Goal: Task Accomplishment & Management: Manage account settings

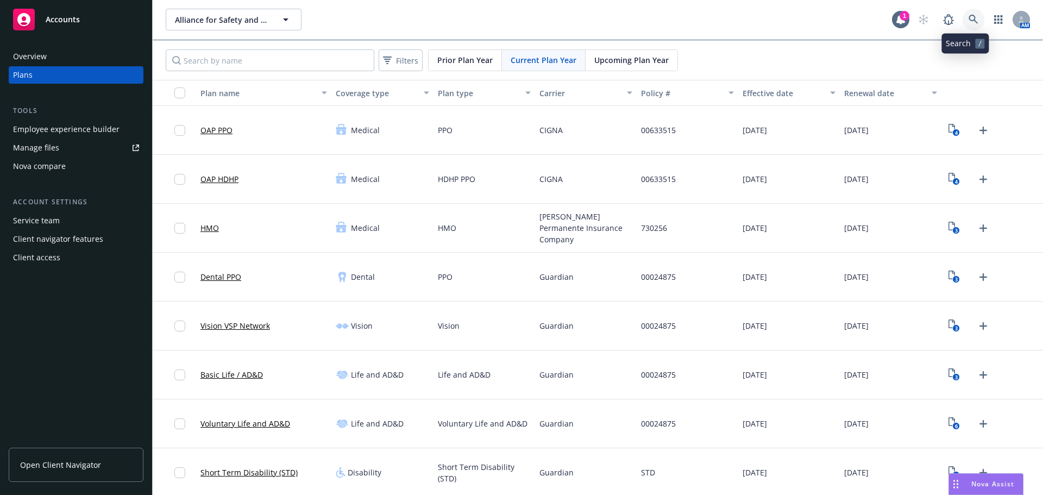
click at [970, 21] on link at bounding box center [974, 20] width 22 height 22
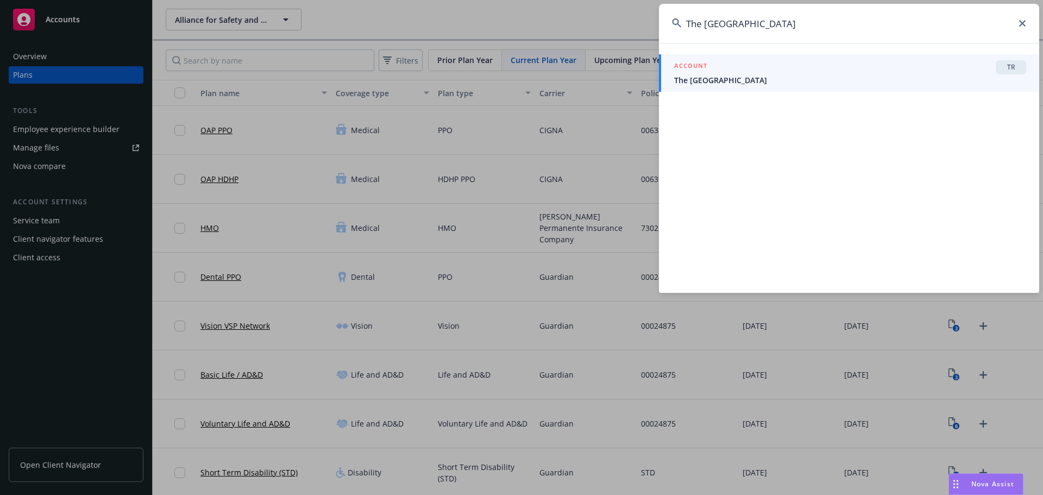
type input "The [GEOGRAPHIC_DATA]"
click at [848, 75] on span "The [GEOGRAPHIC_DATA]" at bounding box center [850, 79] width 352 height 11
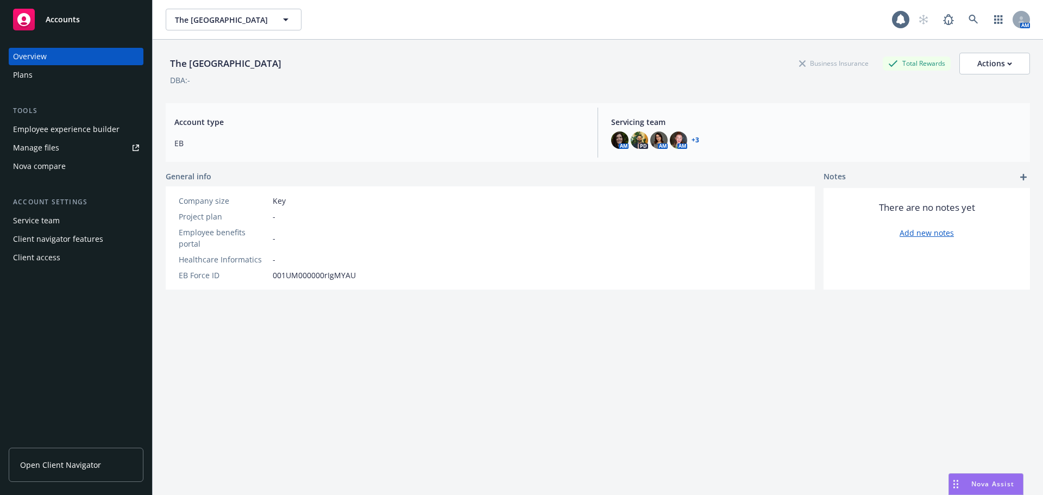
click at [45, 71] on div "Plans" at bounding box center [76, 74] width 126 height 17
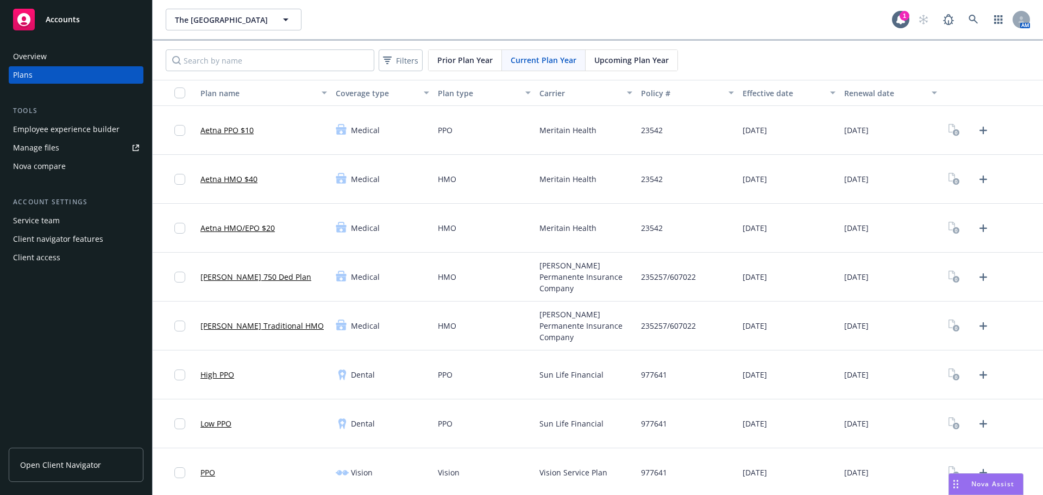
click at [523, 302] on div "HMO" at bounding box center [485, 326] width 102 height 49
click at [590, 319] on span "[PERSON_NAME] Permanente Insurance Company" at bounding box center [585, 326] width 93 height 34
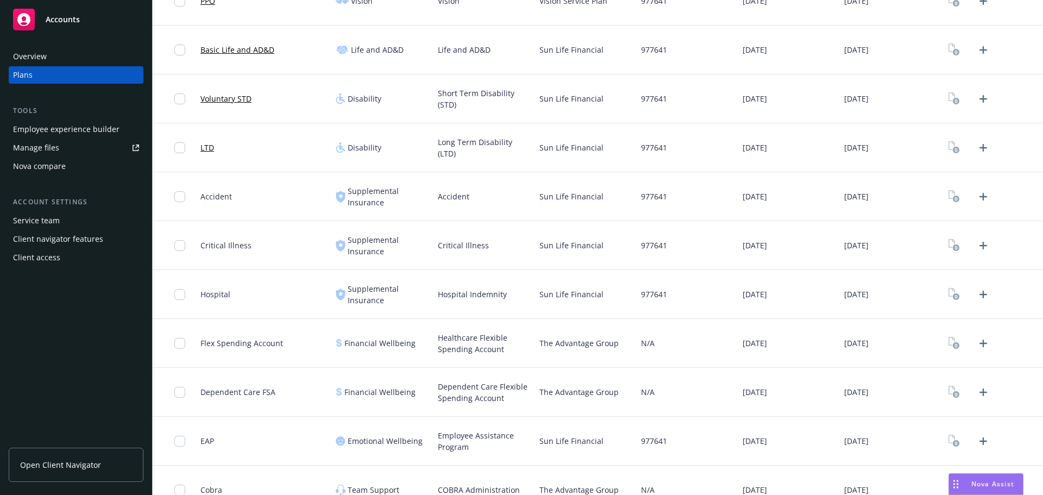
scroll to position [491, 0]
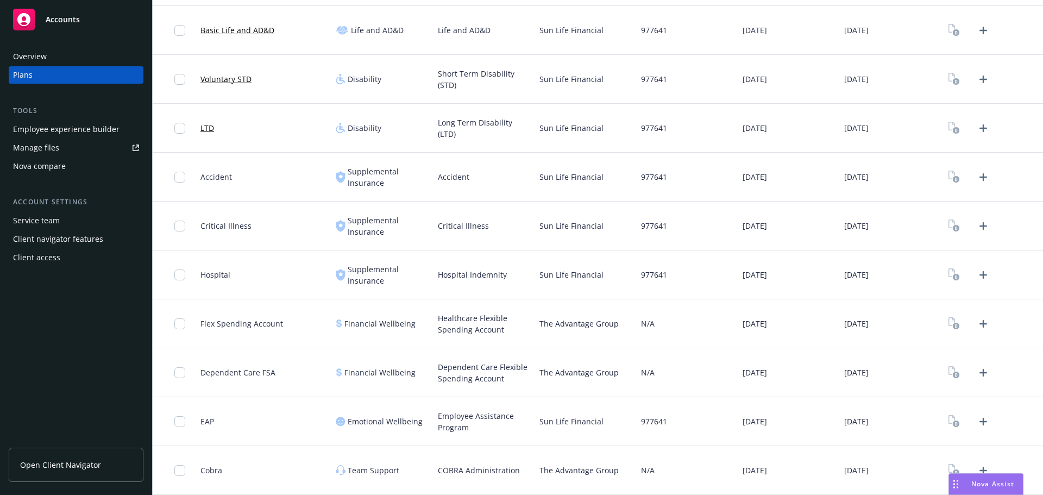
click at [597, 404] on div "Sun Life Financial" at bounding box center [586, 421] width 102 height 49
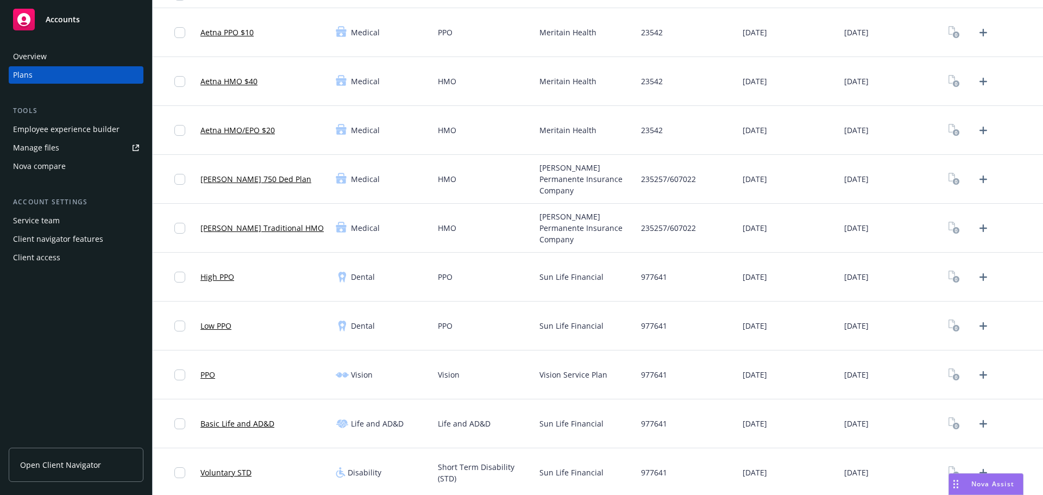
scroll to position [0, 0]
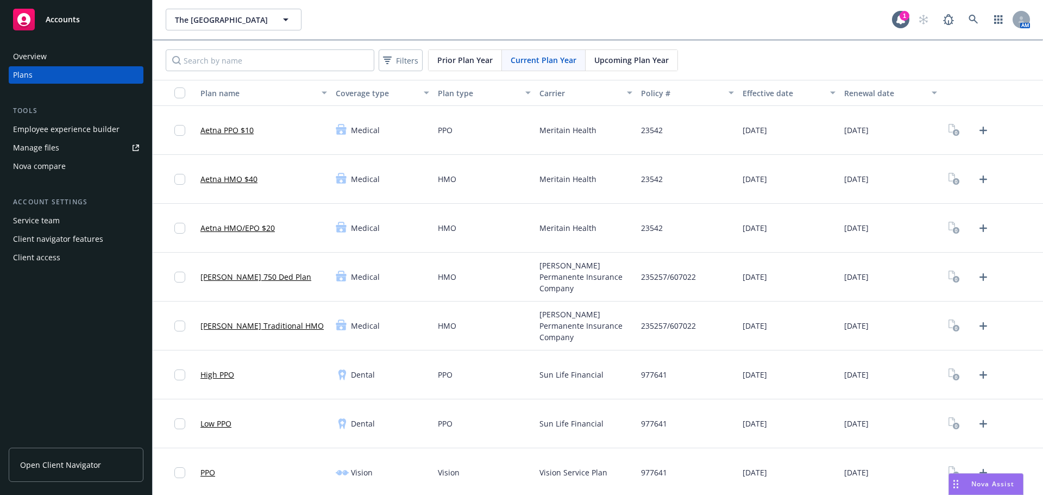
click at [821, 117] on div "[DATE]" at bounding box center [789, 130] width 102 height 49
click at [980, 130] on icon "Upload Plan Documents" at bounding box center [984, 131] width 8 height 8
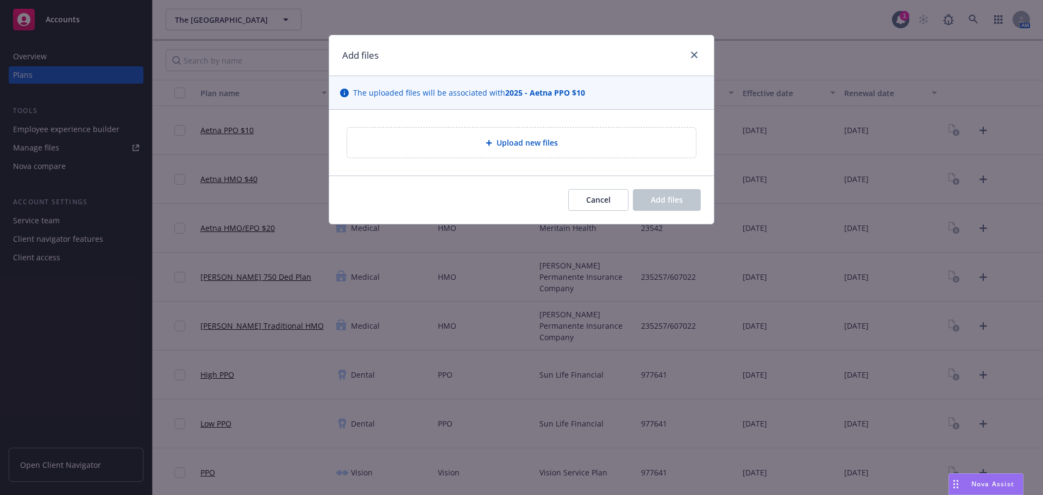
click at [581, 139] on div "Upload new files" at bounding box center [521, 142] width 331 height 12
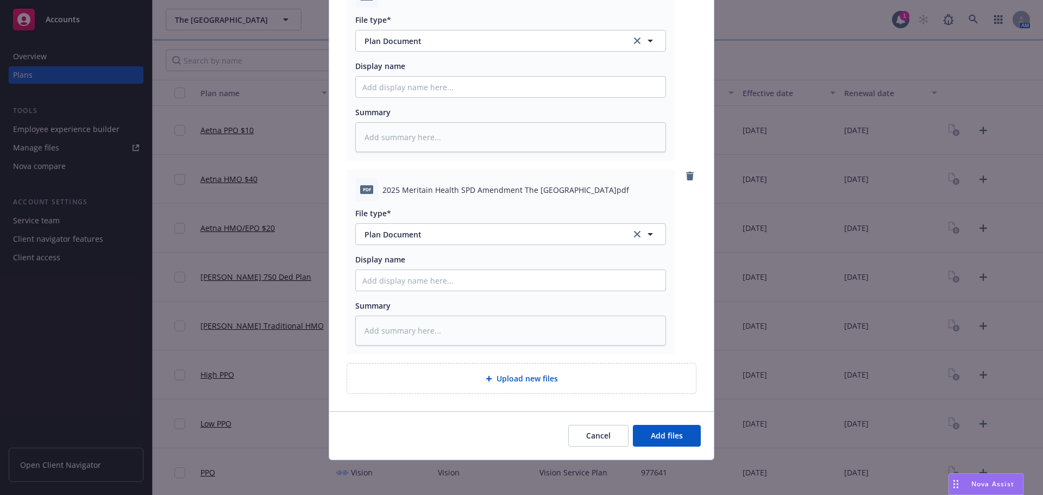
click at [672, 454] on div "Cancel Add files" at bounding box center [521, 435] width 385 height 48
click at [672, 443] on button "Add files" at bounding box center [667, 436] width 68 height 22
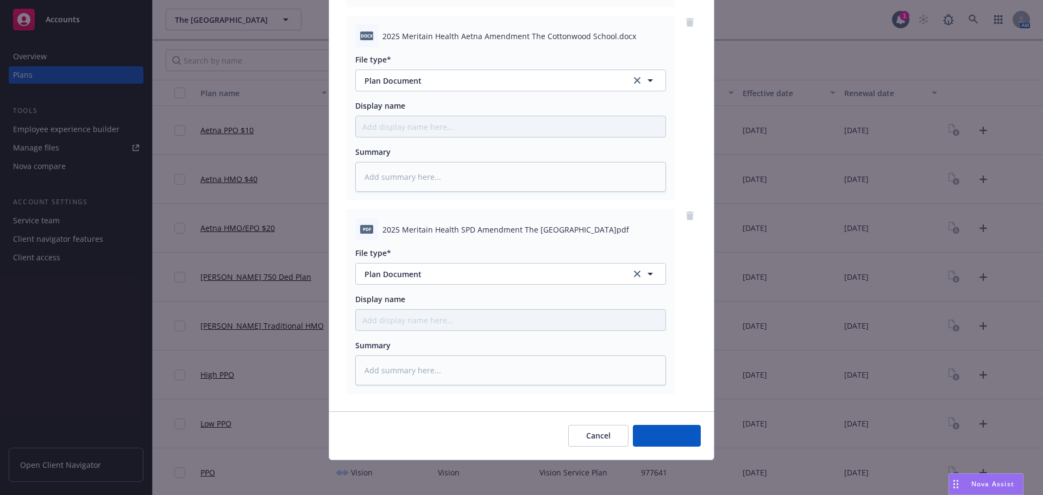
scroll to position [305, 0]
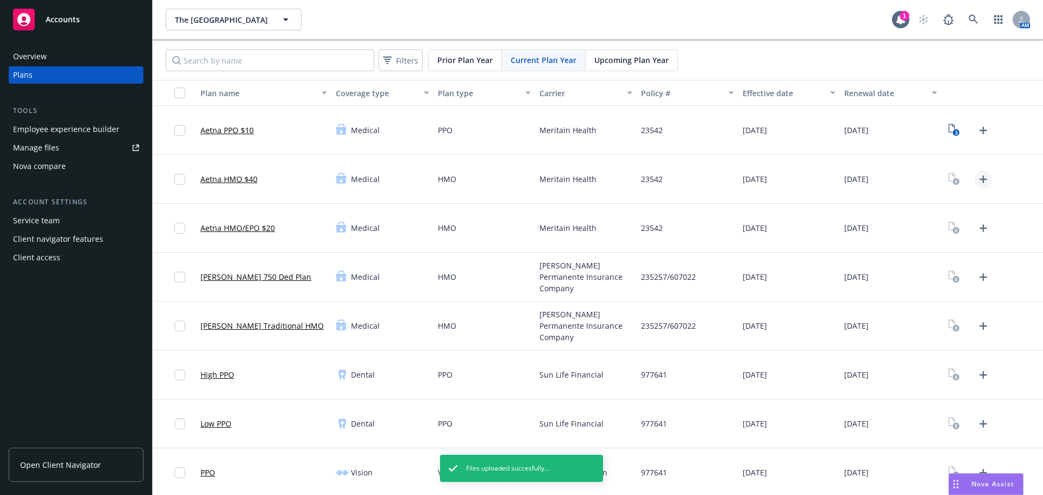
click at [977, 180] on icon "Upload Plan Documents" at bounding box center [983, 179] width 13 height 13
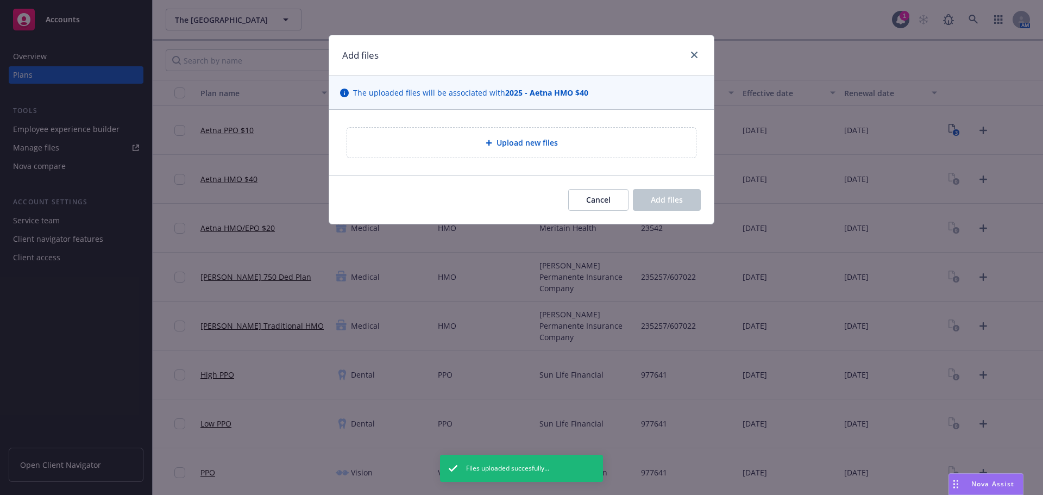
click at [503, 141] on span "Upload new files" at bounding box center [527, 142] width 61 height 11
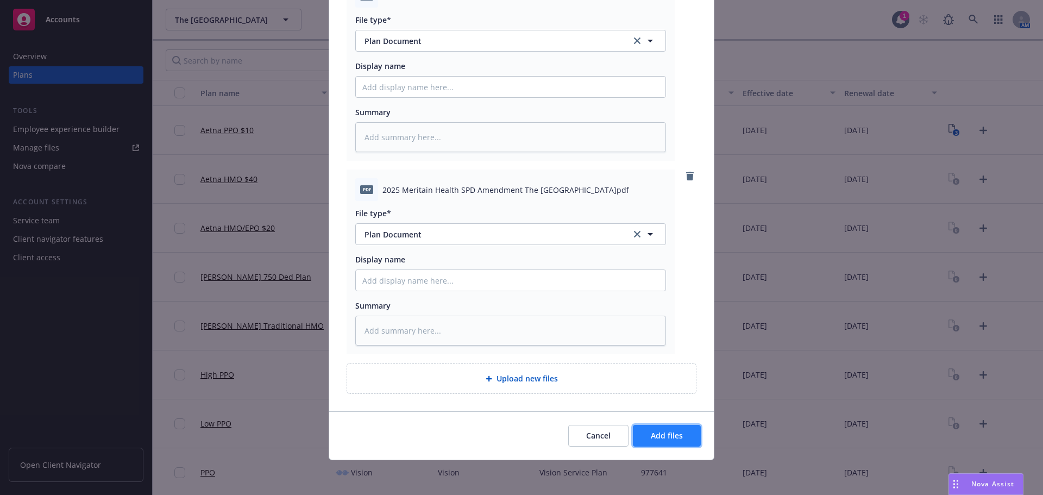
click at [665, 437] on span "Add files" at bounding box center [667, 435] width 32 height 10
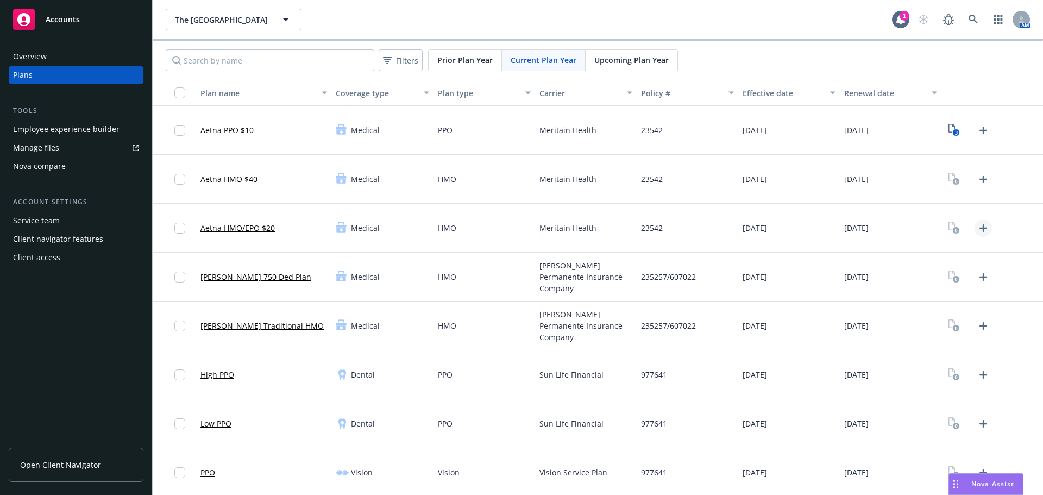
click at [977, 230] on icon "Upload Plan Documents" at bounding box center [983, 228] width 13 height 13
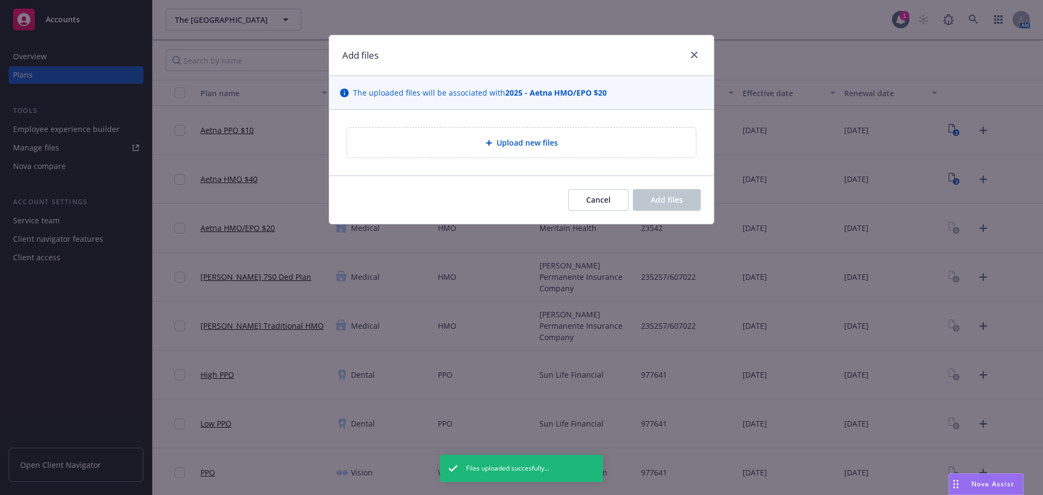
click at [478, 145] on div "Upload new files" at bounding box center [521, 142] width 331 height 12
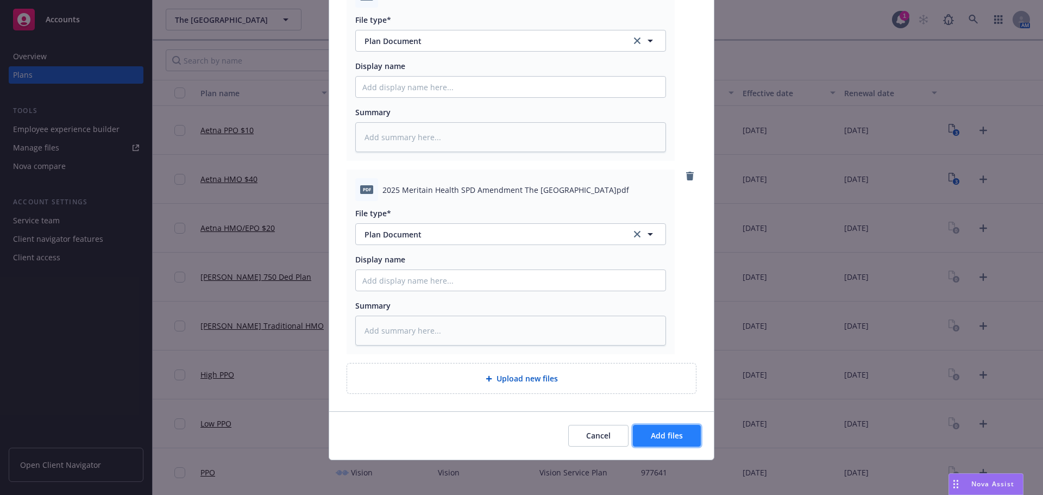
click at [667, 434] on span "Add files" at bounding box center [667, 435] width 32 height 10
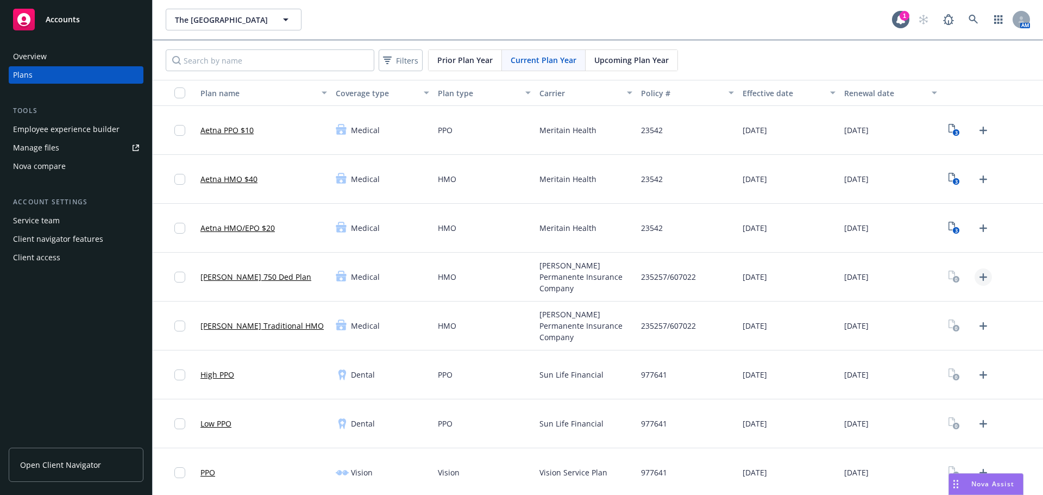
click at [980, 279] on icon "Upload Plan Documents" at bounding box center [983, 277] width 13 height 13
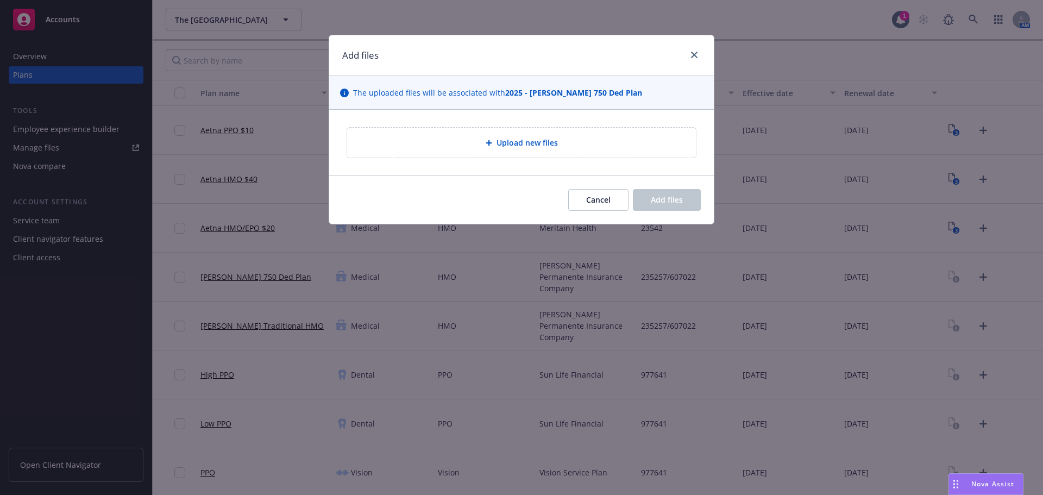
click at [487, 157] on div "Upload new files" at bounding box center [521, 143] width 349 height 30
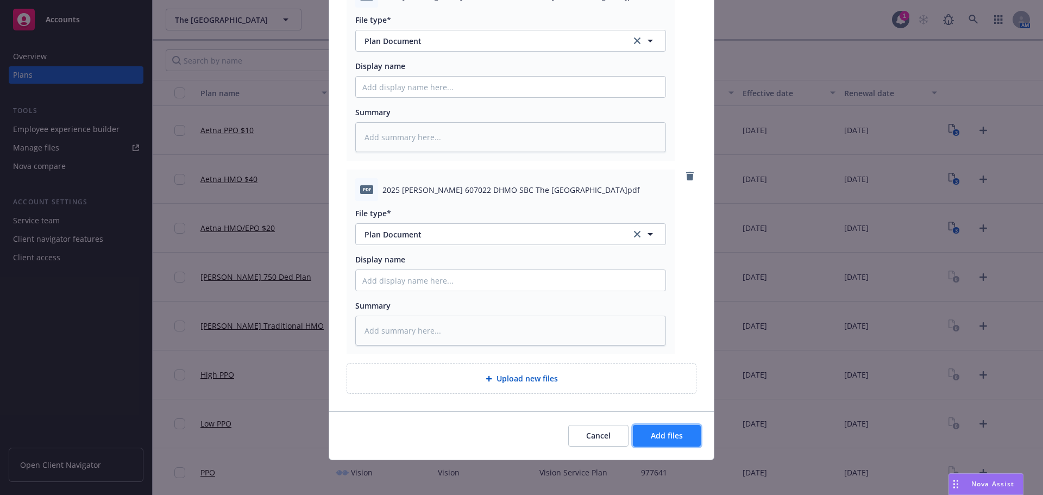
click at [670, 441] on span "Add files" at bounding box center [667, 435] width 32 height 10
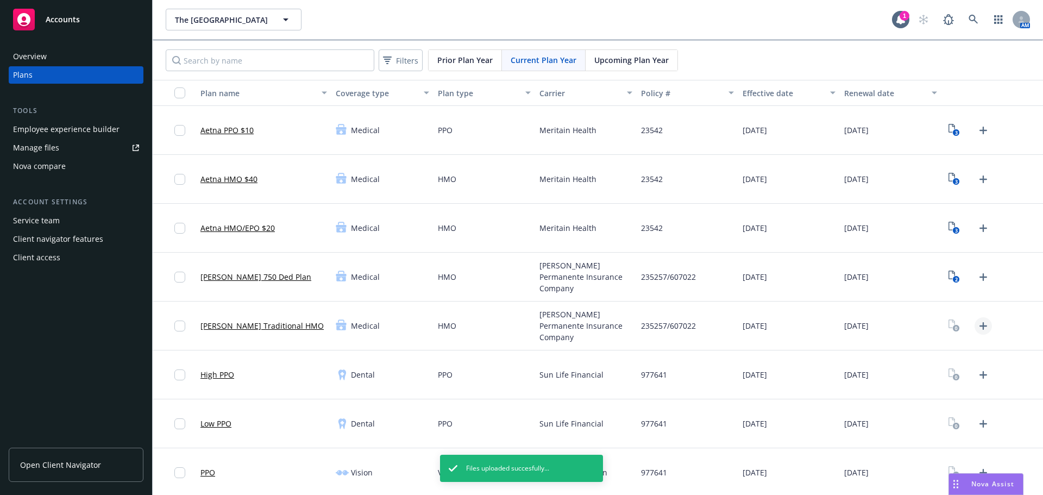
click at [977, 329] on icon "Upload Plan Documents" at bounding box center [983, 325] width 13 height 13
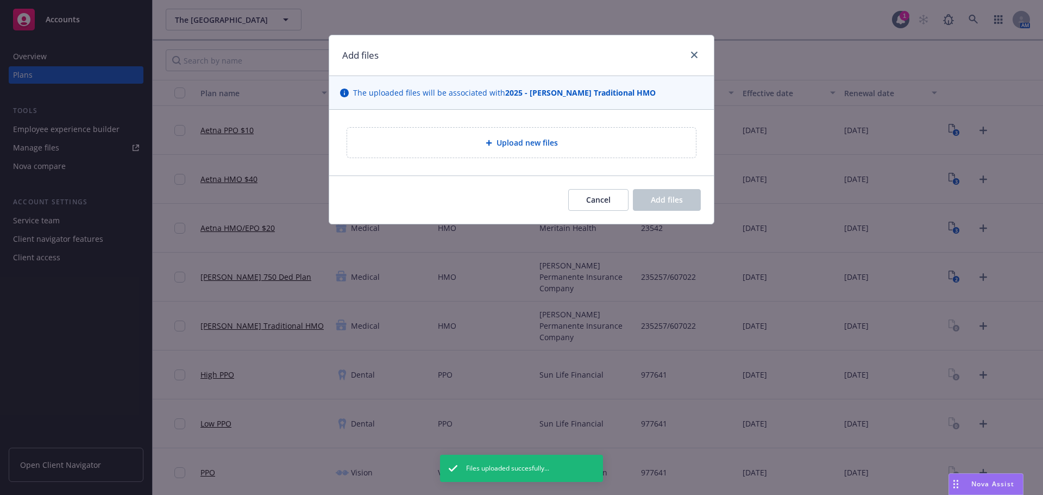
click at [532, 159] on div "Upload new files" at bounding box center [521, 143] width 385 height 66
click at [522, 149] on div "Upload new files" at bounding box center [521, 142] width 331 height 12
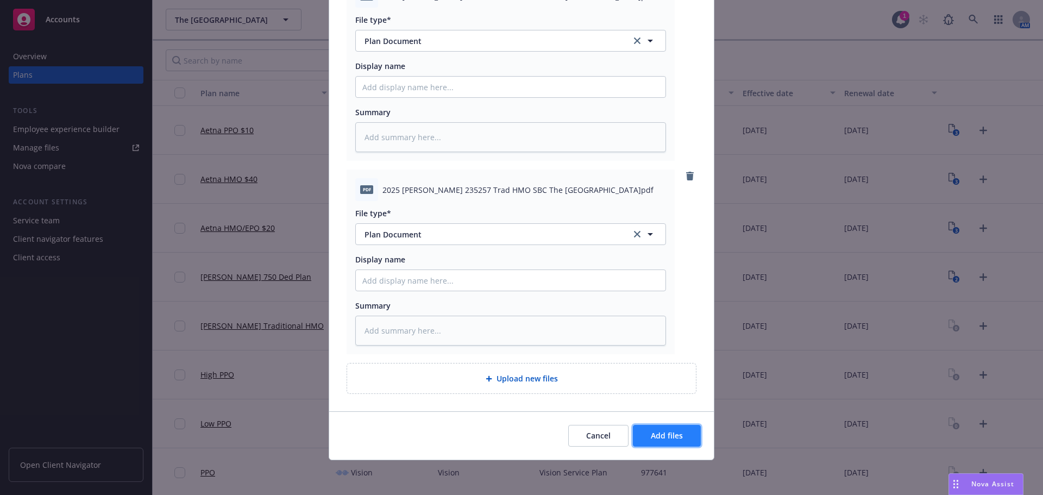
click at [658, 441] on span "Add files" at bounding box center [667, 435] width 32 height 10
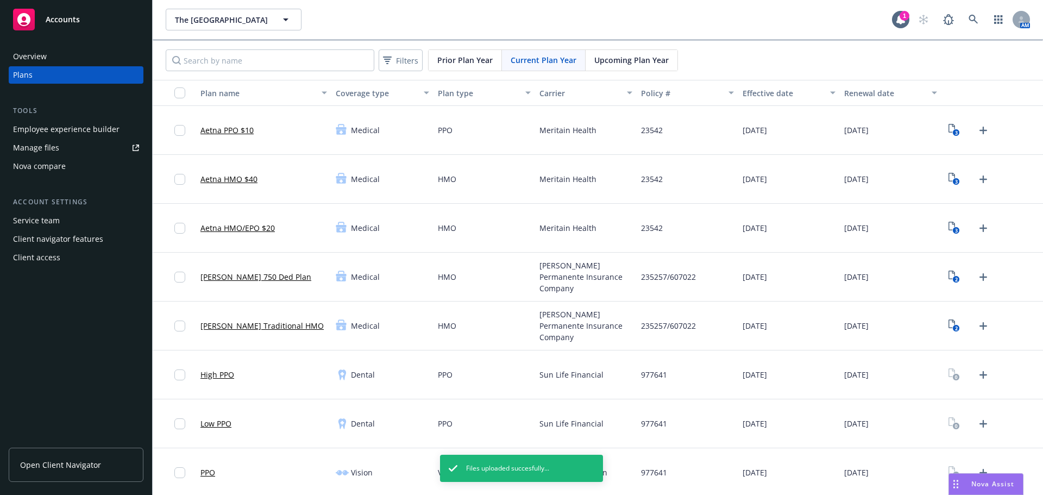
click at [600, 344] on div "[PERSON_NAME] Permanente Insurance Company" at bounding box center [586, 326] width 102 height 49
click at [977, 378] on icon "Upload Plan Documents" at bounding box center [983, 374] width 13 height 13
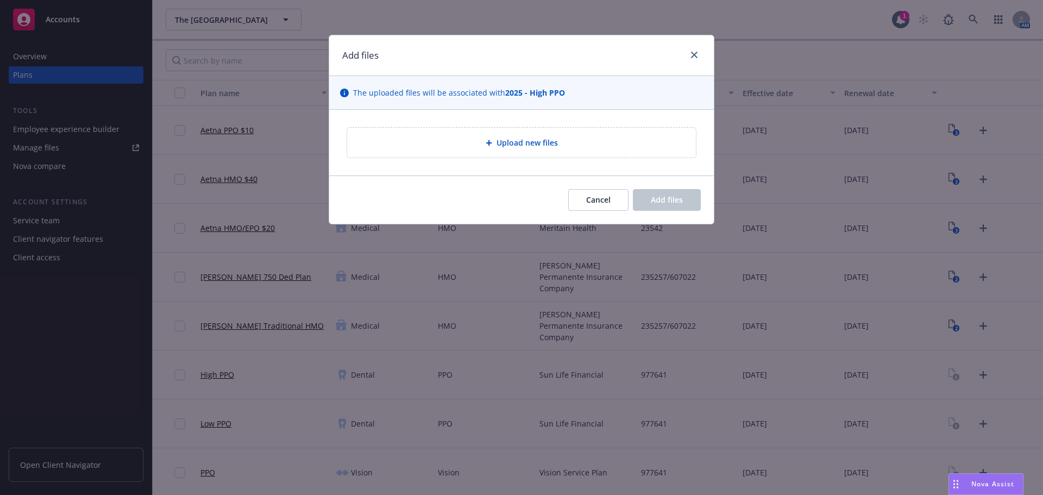
click at [468, 146] on div "Upload new files" at bounding box center [521, 142] width 331 height 12
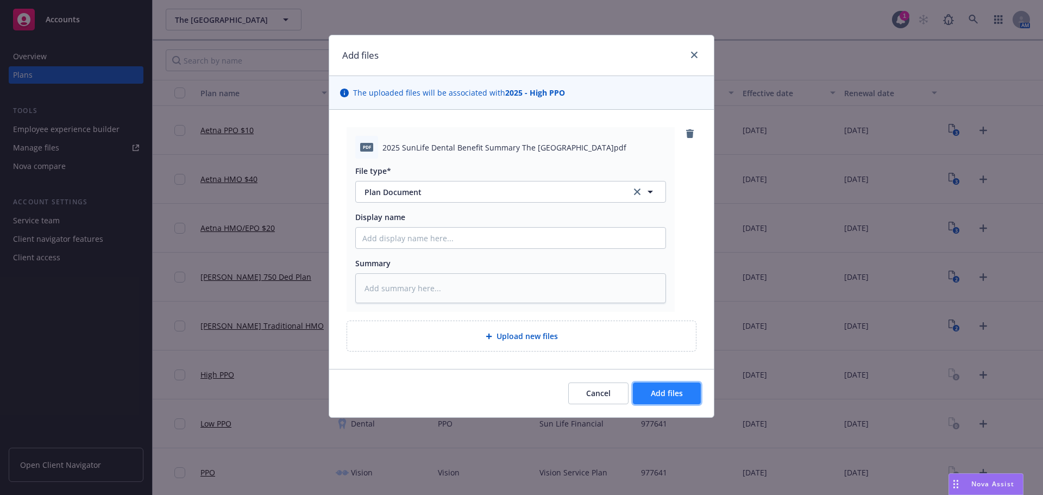
click at [672, 397] on span "Add files" at bounding box center [667, 393] width 32 height 10
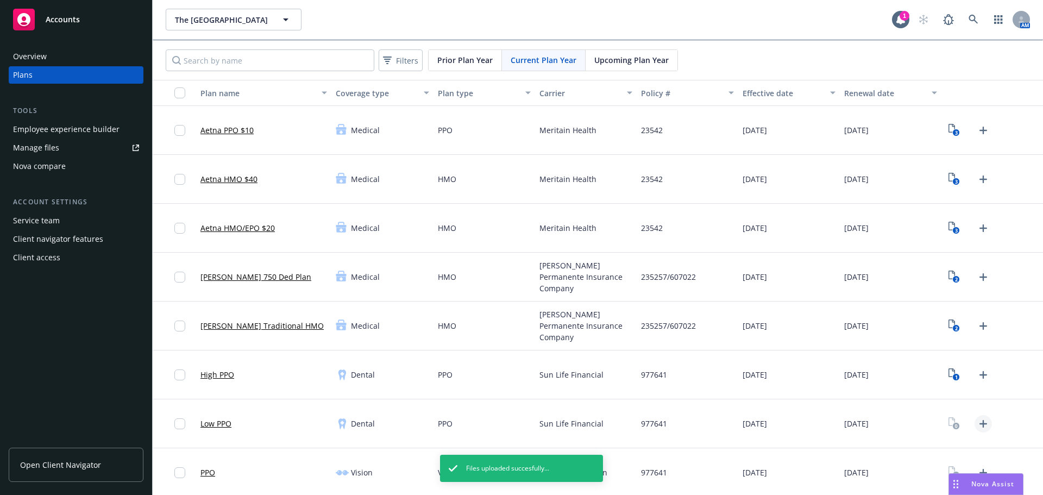
click at [978, 421] on icon "Upload Plan Documents" at bounding box center [983, 423] width 13 height 13
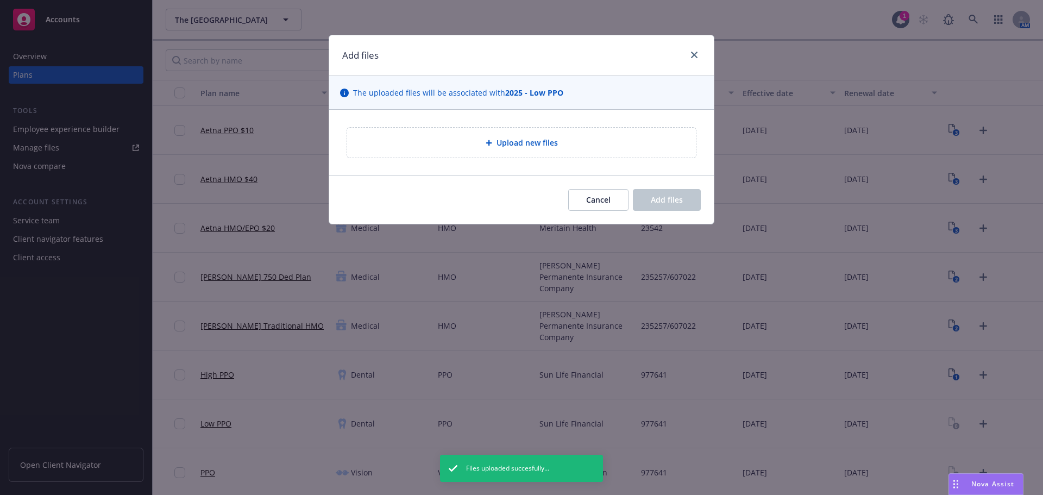
click at [519, 143] on span "Upload new files" at bounding box center [527, 142] width 61 height 11
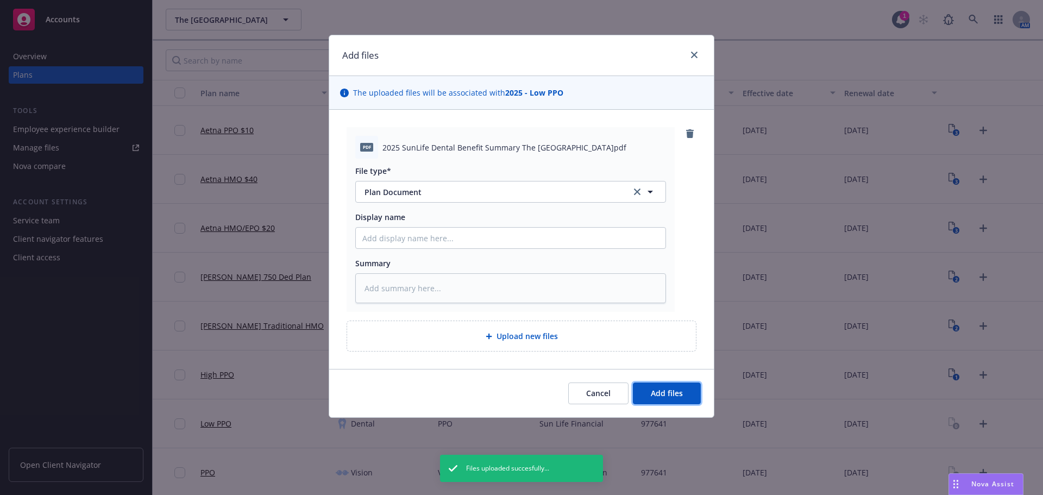
click at [694, 392] on button "Add files" at bounding box center [667, 393] width 68 height 22
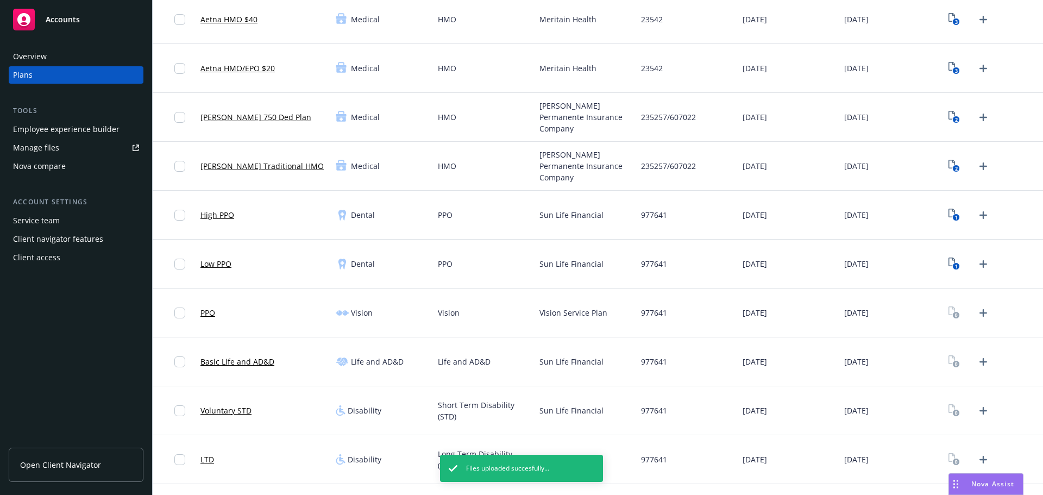
scroll to position [163, 0]
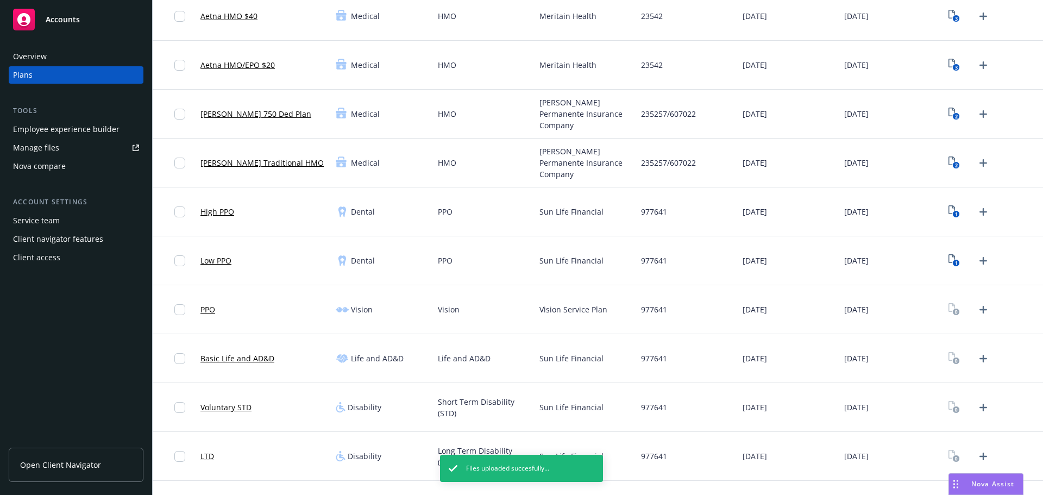
click at [986, 311] on div at bounding box center [993, 309] width 102 height 49
click at [979, 362] on icon "Upload Plan Documents" at bounding box center [983, 358] width 13 height 13
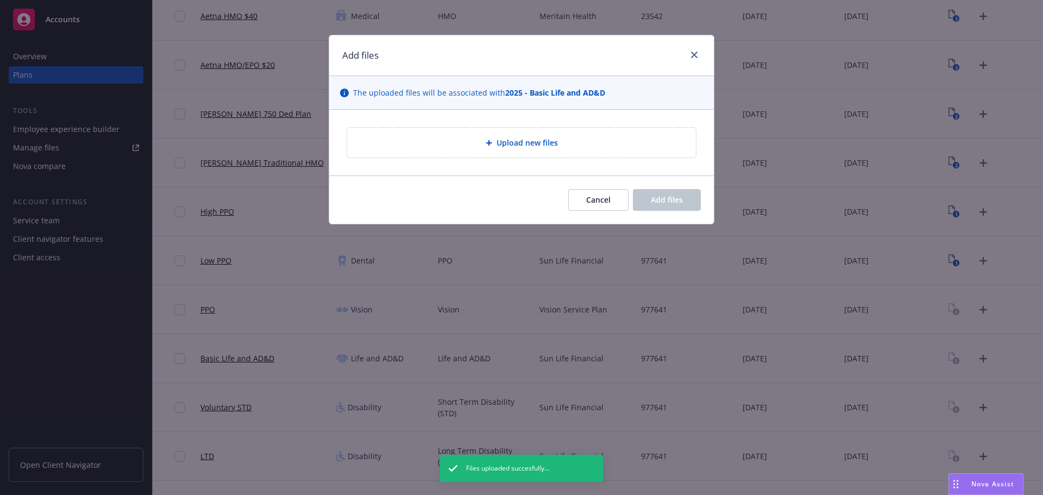
click at [532, 137] on span "Upload new files" at bounding box center [527, 142] width 61 height 11
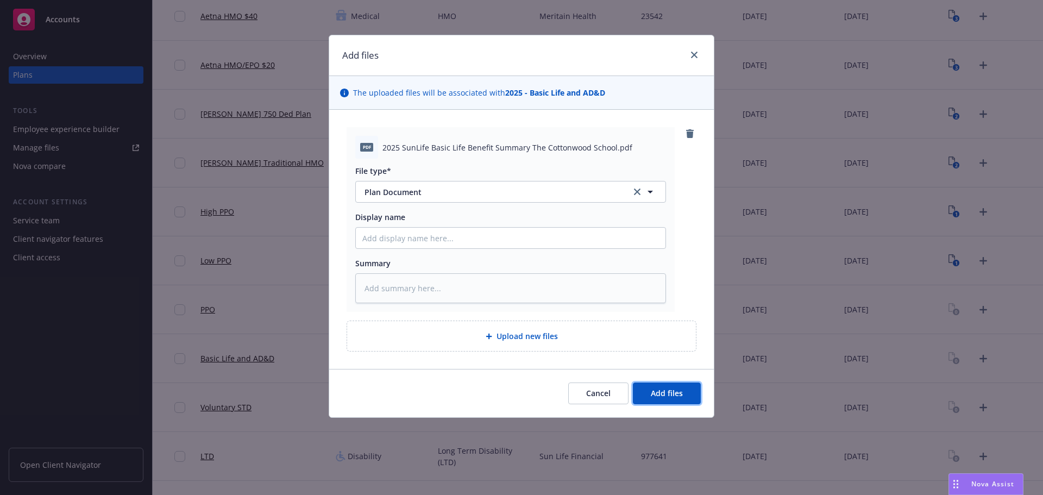
click at [669, 390] on span "Add files" at bounding box center [667, 393] width 32 height 10
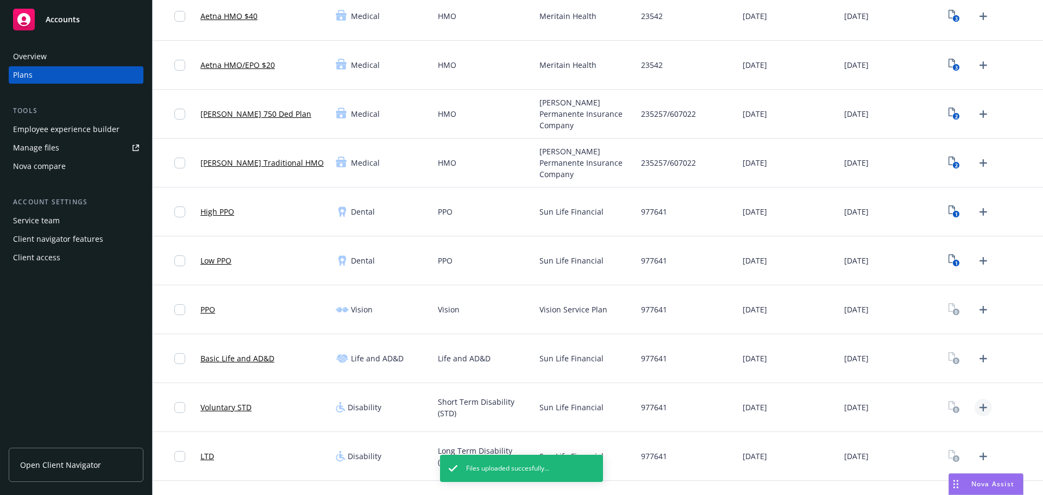
click at [977, 412] on icon "Upload Plan Documents" at bounding box center [983, 407] width 13 height 13
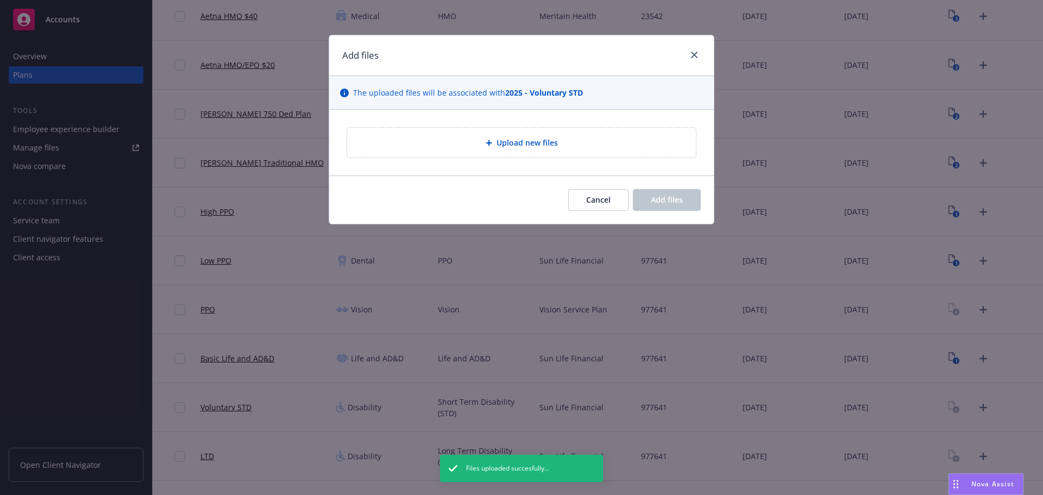
click at [512, 147] on span "Upload new files" at bounding box center [527, 142] width 61 height 11
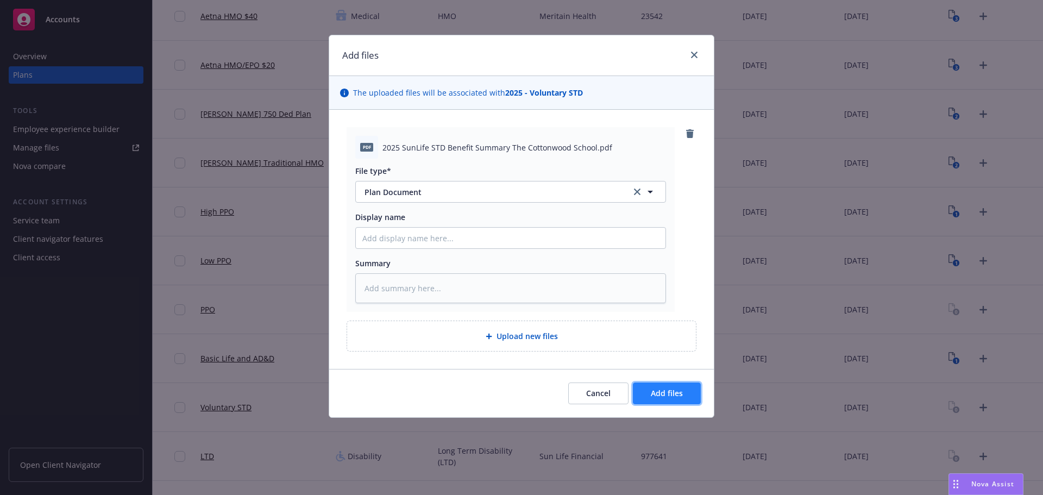
click at [663, 401] on button "Add files" at bounding box center [667, 393] width 68 height 22
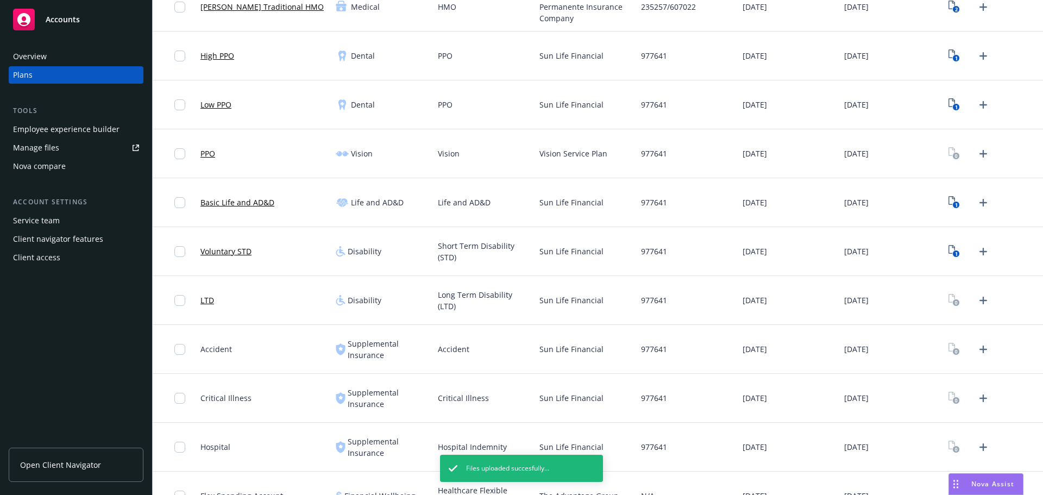
scroll to position [326, 0]
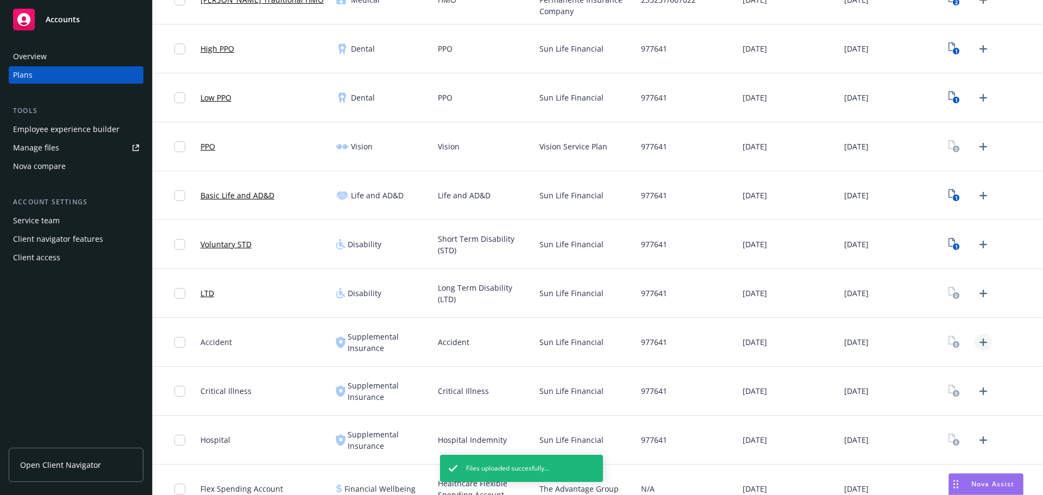
click at [980, 344] on icon "Upload Plan Documents" at bounding box center [984, 342] width 8 height 8
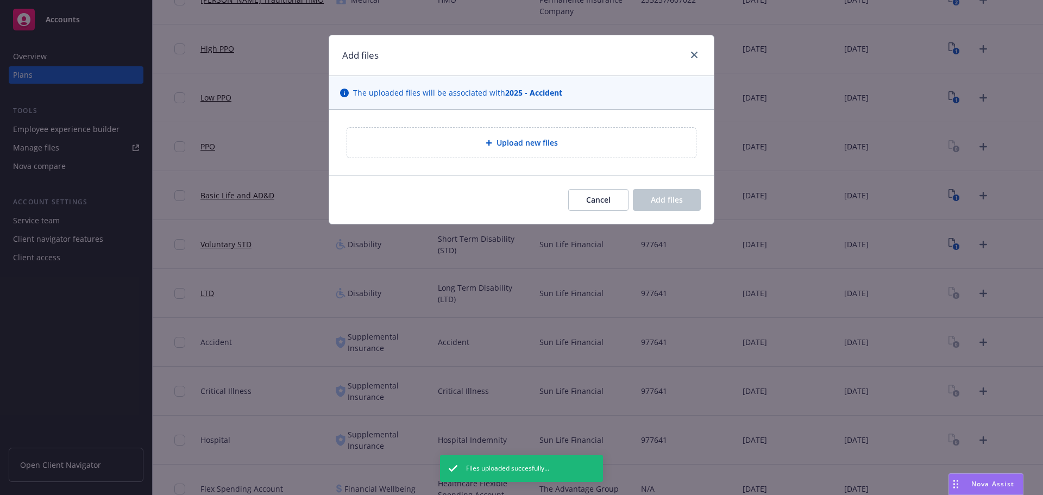
click at [539, 156] on div "Upload new files" at bounding box center [521, 143] width 349 height 30
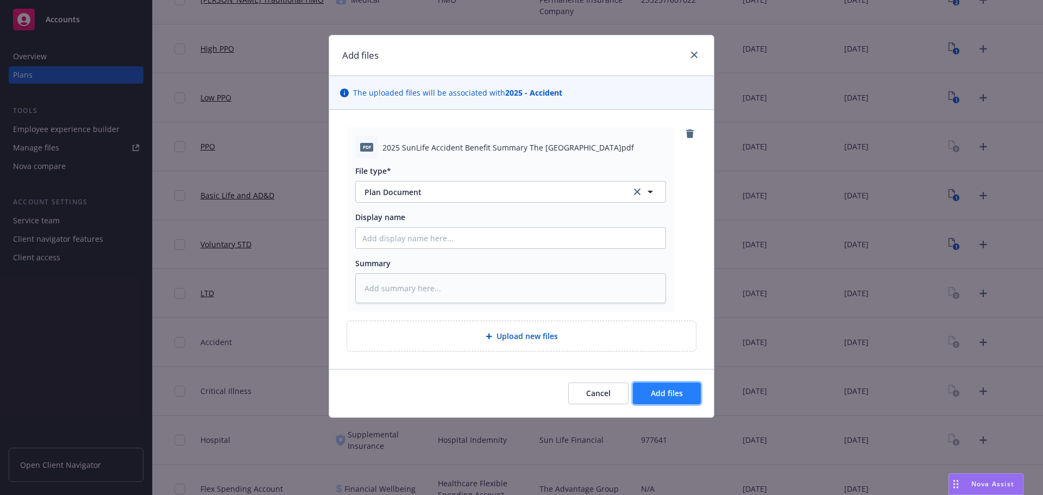
click at [688, 386] on button "Add files" at bounding box center [667, 393] width 68 height 22
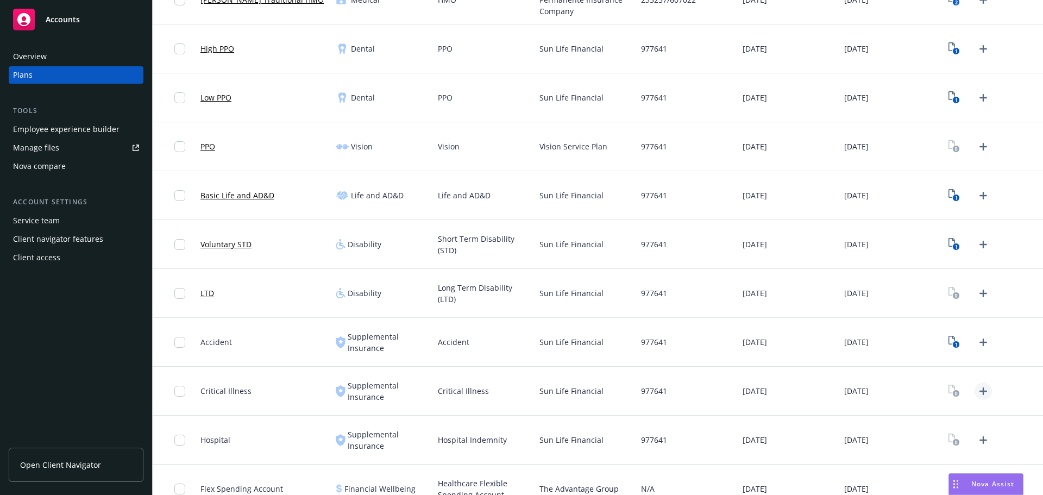
click at [980, 393] on icon "Upload Plan Documents" at bounding box center [983, 391] width 13 height 13
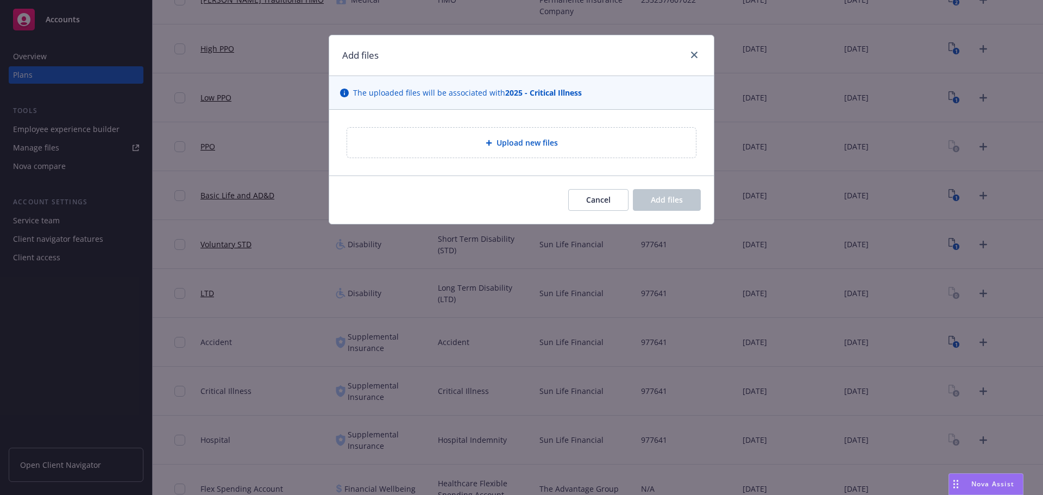
click at [536, 117] on div "Upload new files" at bounding box center [521, 143] width 385 height 66
click at [539, 143] on span "Upload new files" at bounding box center [527, 142] width 61 height 11
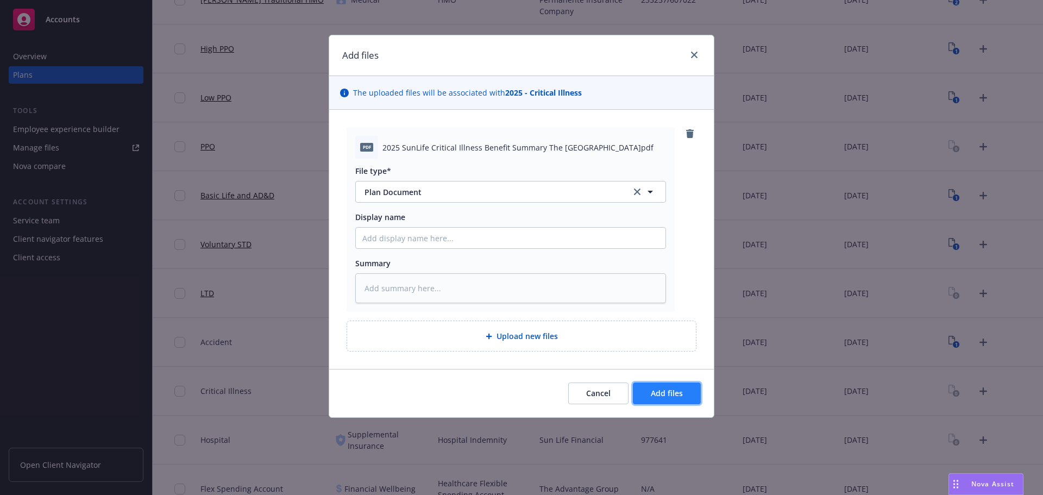
click at [675, 394] on span "Add files" at bounding box center [667, 393] width 32 height 10
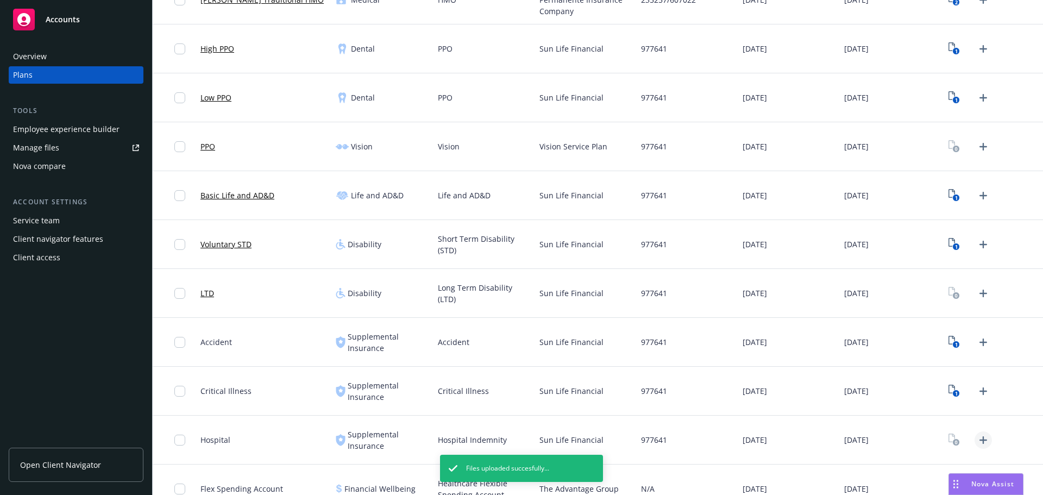
click at [977, 441] on icon "Upload Plan Documents" at bounding box center [983, 440] width 13 height 13
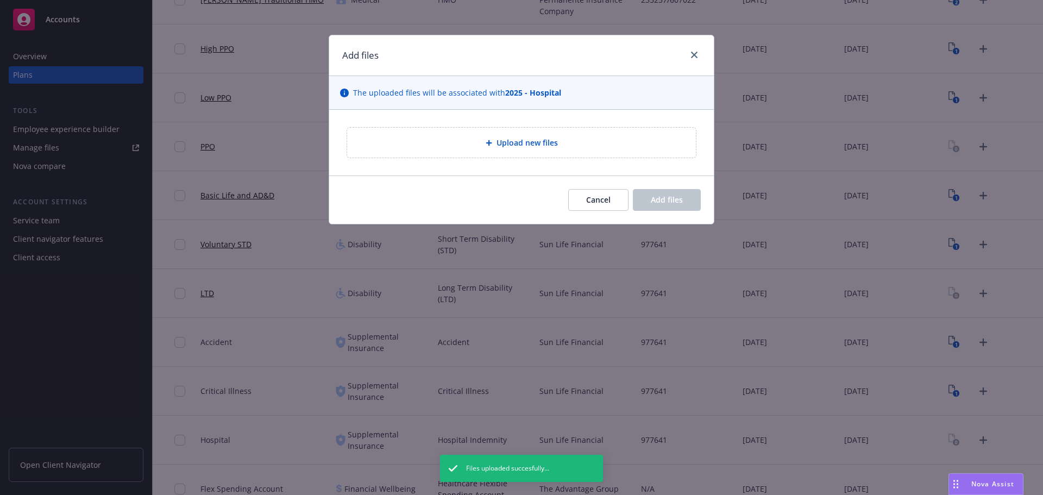
click at [510, 152] on div "Upload new files" at bounding box center [521, 143] width 349 height 30
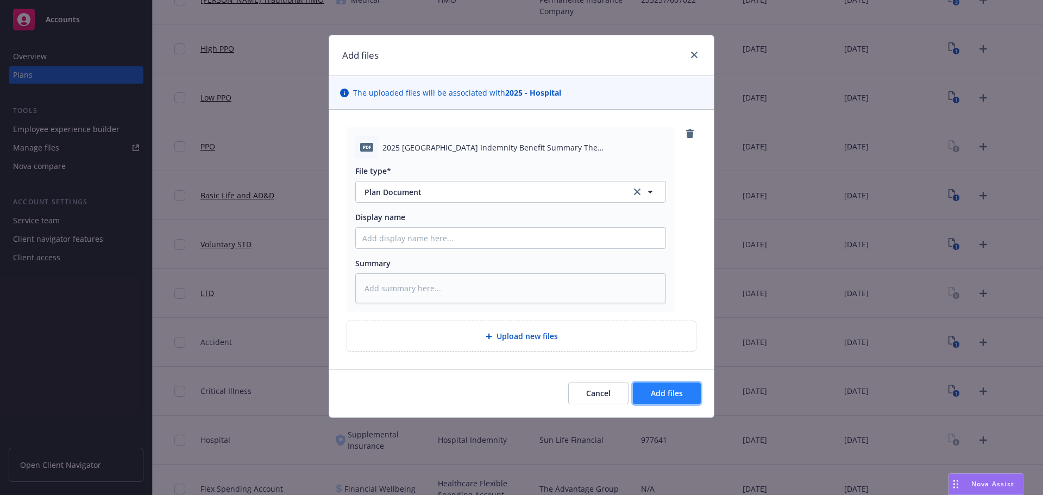
click at [674, 397] on span "Add files" at bounding box center [667, 393] width 32 height 10
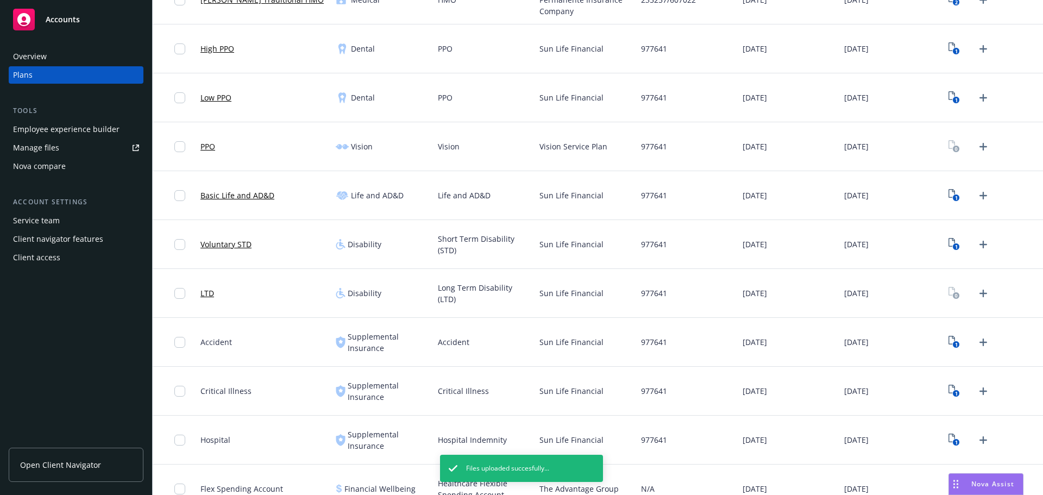
scroll to position [489, 0]
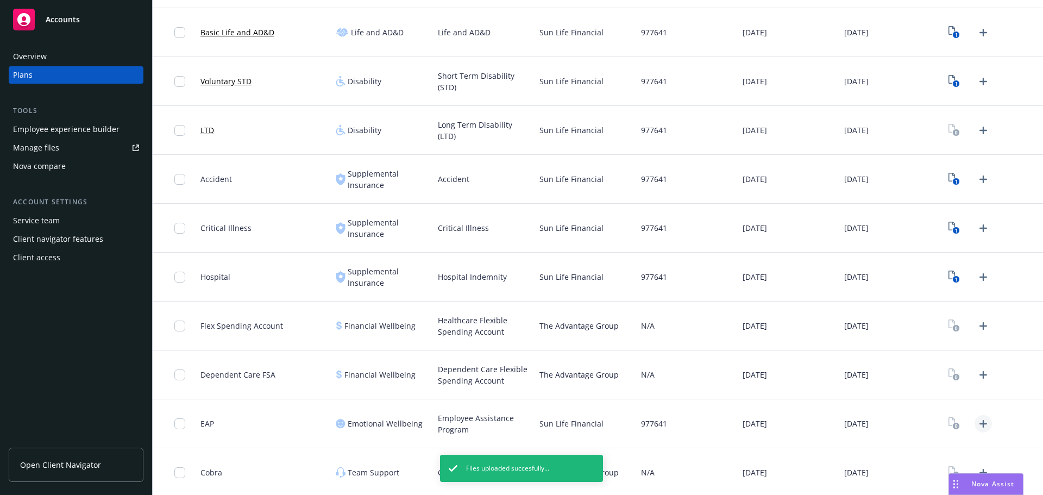
click at [979, 429] on icon "Upload Plan Documents" at bounding box center [983, 423] width 13 height 13
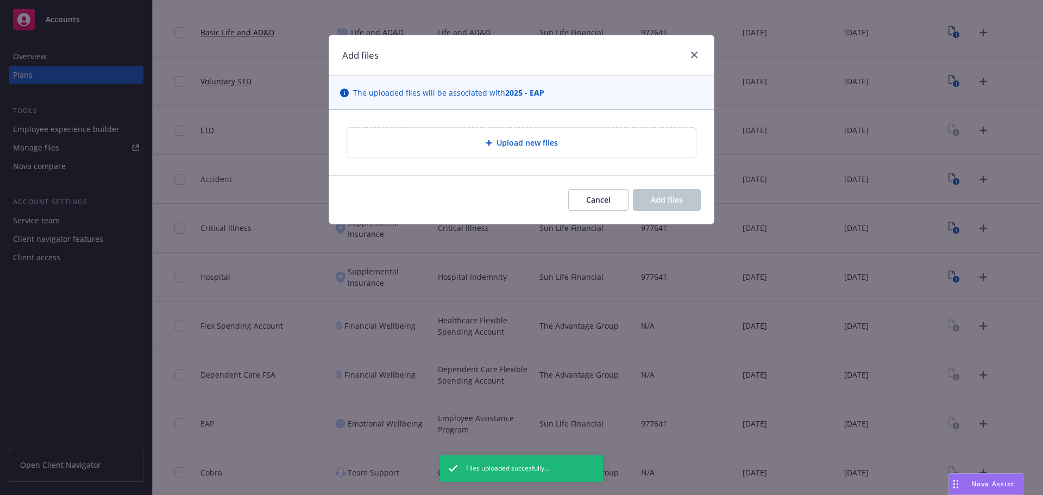
click at [550, 151] on div "Upload new files" at bounding box center [521, 143] width 349 height 30
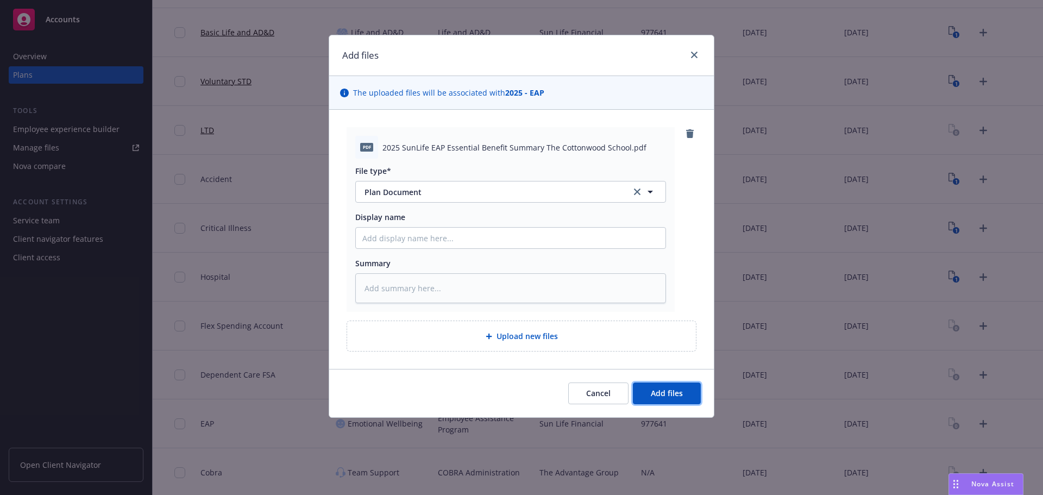
click at [685, 385] on button "Add files" at bounding box center [667, 393] width 68 height 22
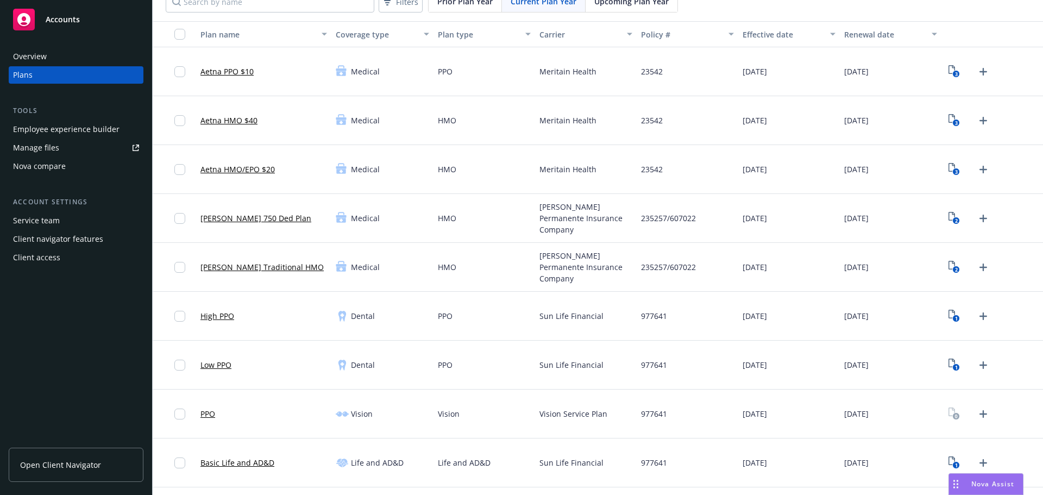
scroll to position [111, 0]
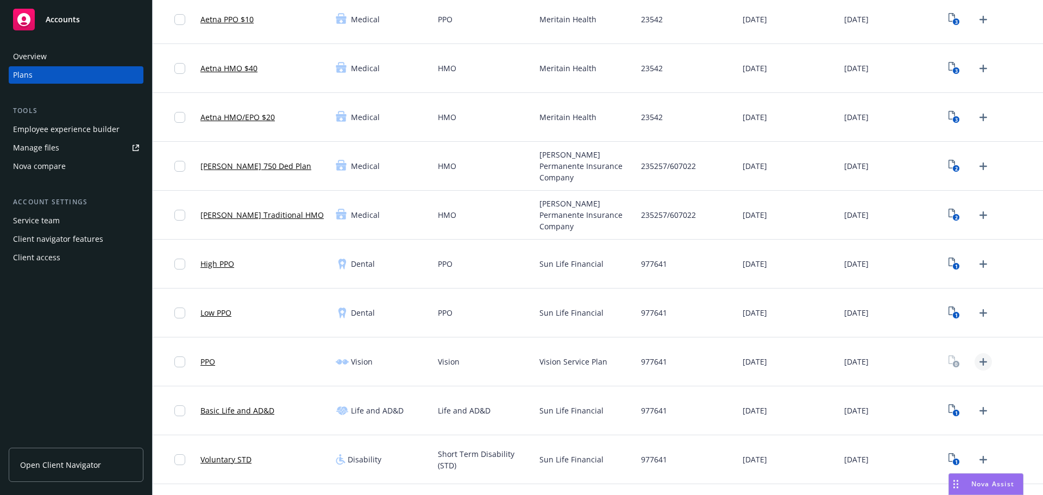
click at [982, 366] on icon "Upload Plan Documents" at bounding box center [983, 361] width 13 height 13
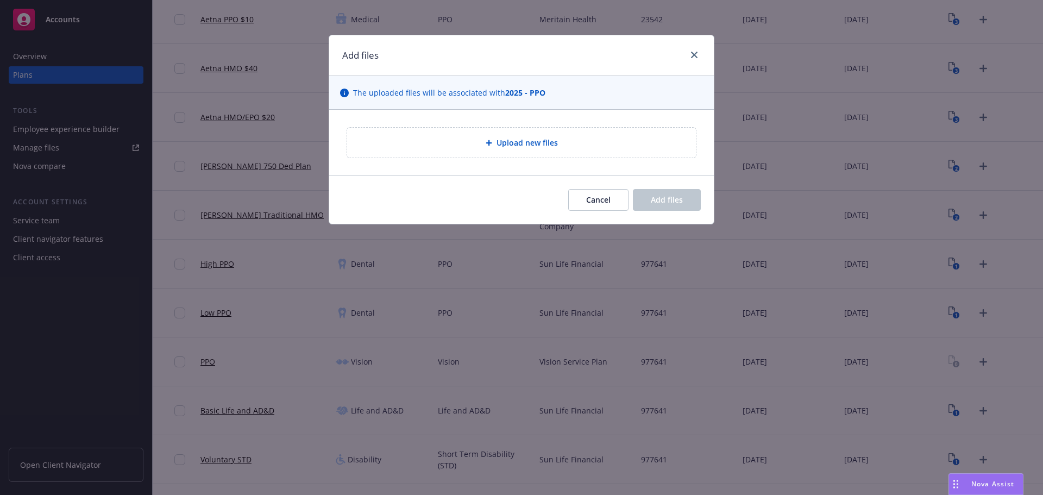
click at [497, 146] on span "Upload new files" at bounding box center [527, 142] width 61 height 11
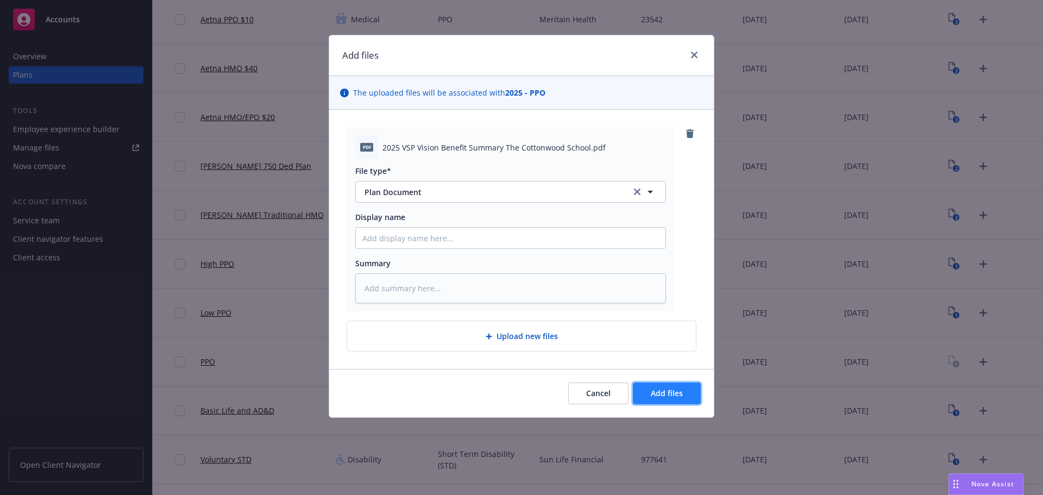
click at [669, 393] on span "Add files" at bounding box center [667, 393] width 32 height 10
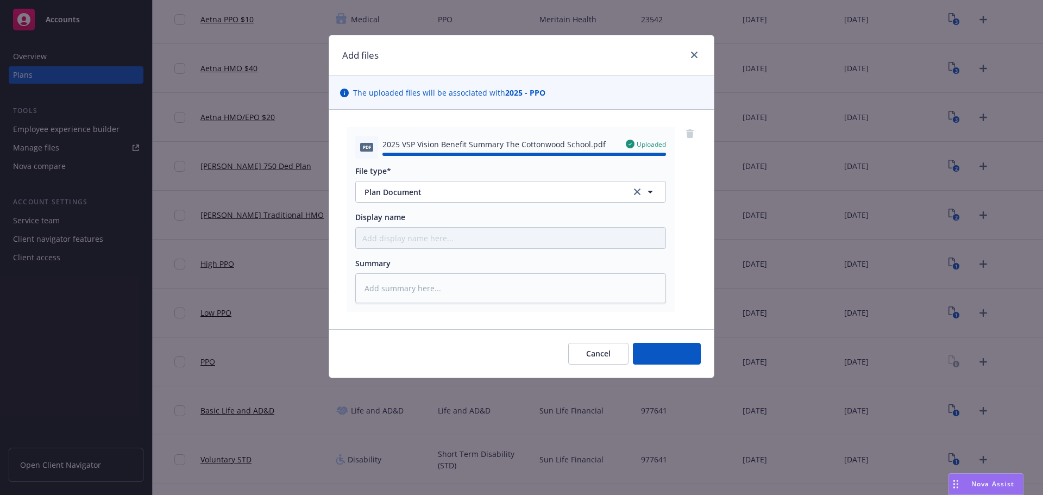
type textarea "x"
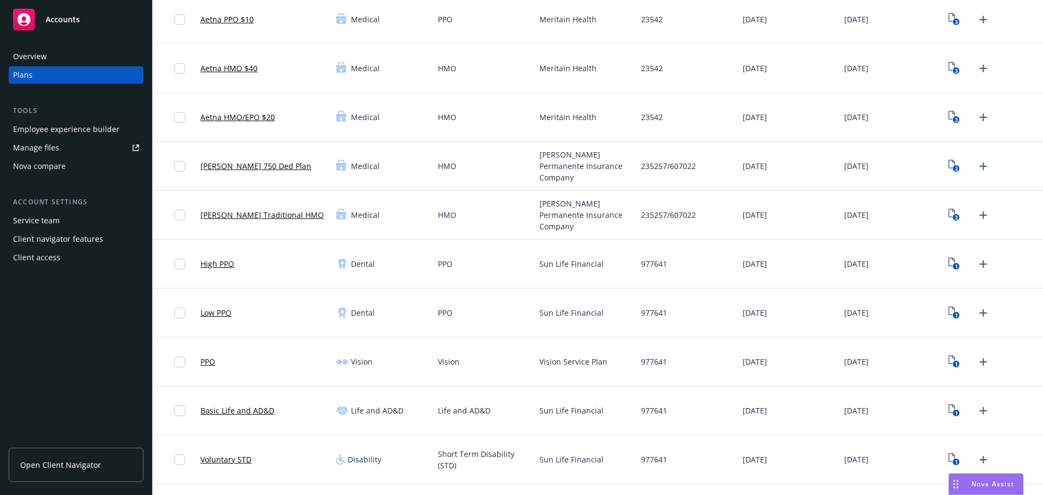
click at [598, 364] on span "Vision Service Plan" at bounding box center [573, 361] width 68 height 11
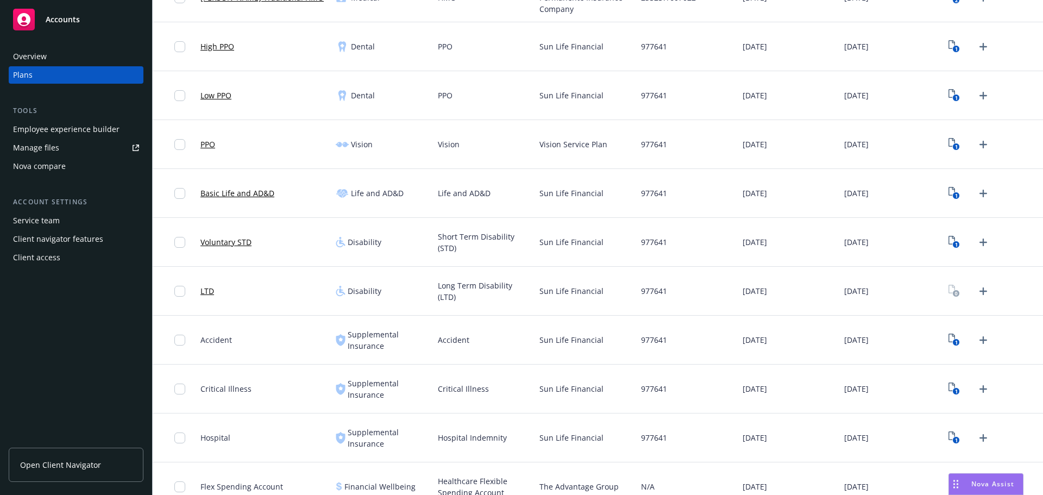
scroll to position [491, 0]
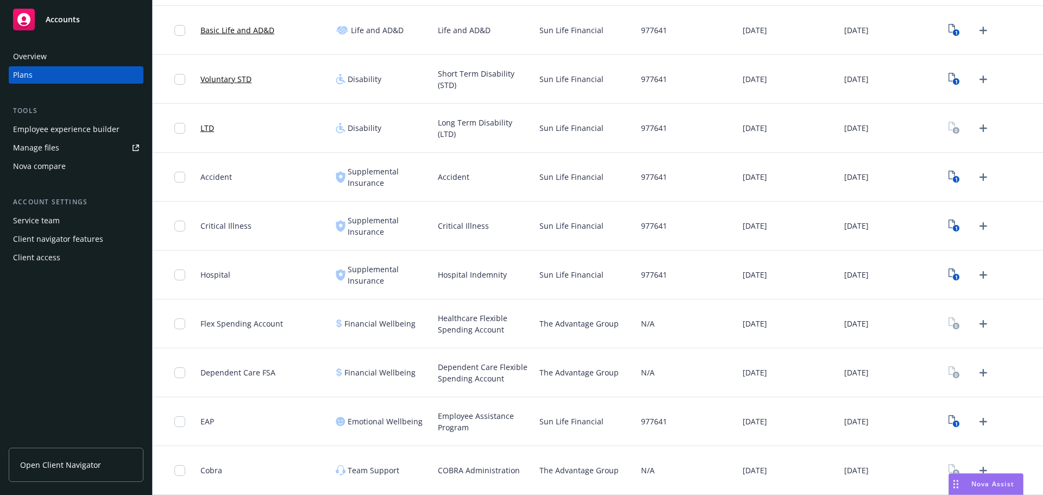
drag, startPoint x: 913, startPoint y: 313, endPoint x: 770, endPoint y: 390, distance: 162.1
click at [913, 313] on div "[DATE]" at bounding box center [891, 323] width 102 height 49
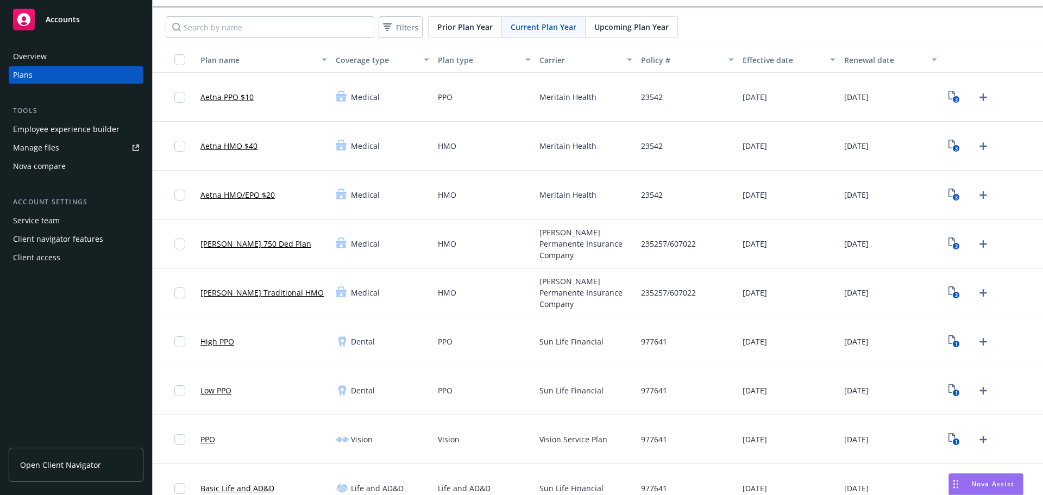
scroll to position [0, 0]
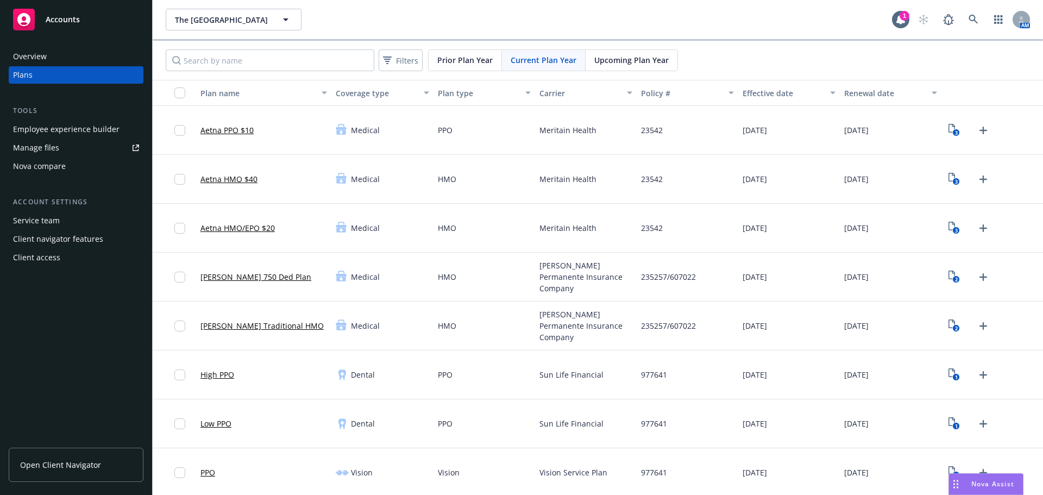
click at [187, 95] on div "button" at bounding box center [182, 92] width 17 height 11
click at [180, 94] on input "checkbox" at bounding box center [179, 92] width 11 height 11
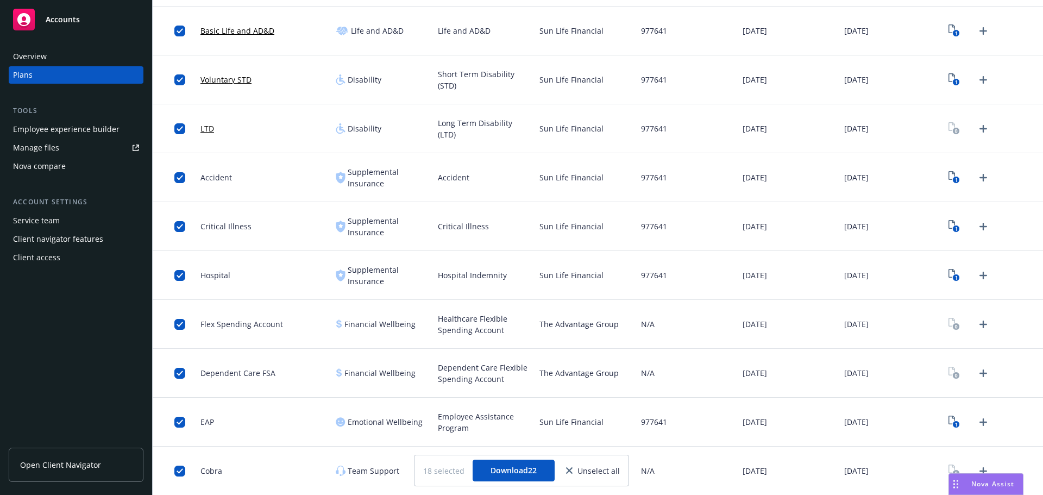
scroll to position [491, 0]
drag, startPoint x: 537, startPoint y: 319, endPoint x: 623, endPoint y: 330, distance: 86.5
click at [623, 330] on div "The Advantage Group" at bounding box center [586, 323] width 102 height 49
copy span "The Advantage Group"
click at [569, 472] on icon "close" at bounding box center [569, 470] width 7 height 7
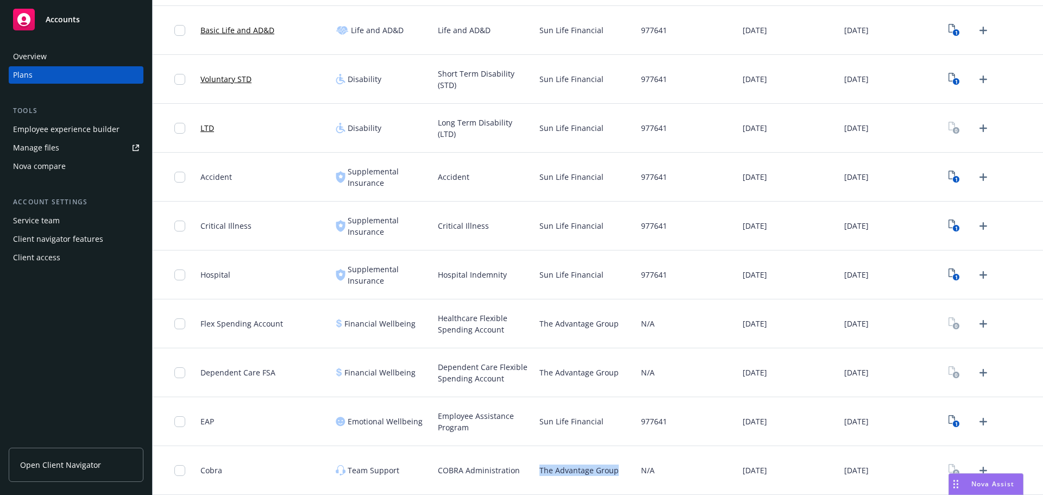
drag, startPoint x: 538, startPoint y: 470, endPoint x: 626, endPoint y: 473, distance: 88.1
click at [626, 473] on div "The Advantage Group" at bounding box center [586, 470] width 102 height 49
copy span "The Advantage Group"
